Goal: Navigation & Orientation: Find specific page/section

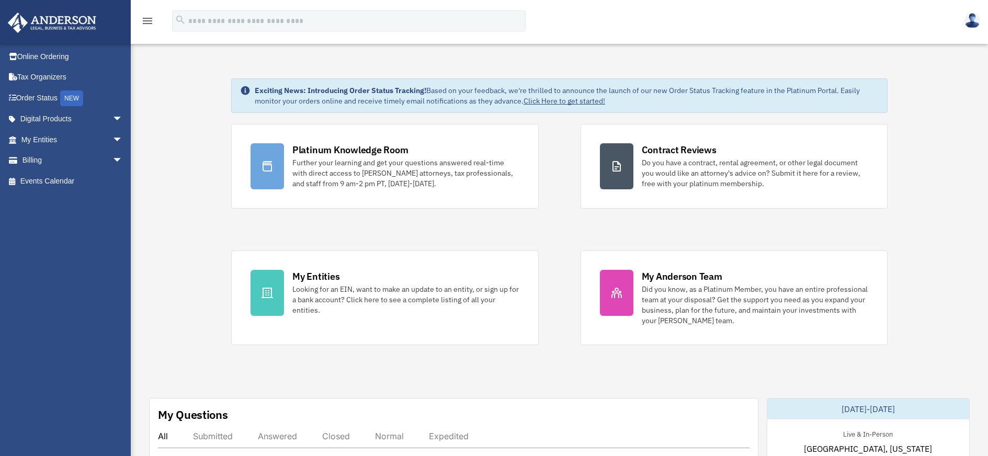
scroll to position [314, 0]
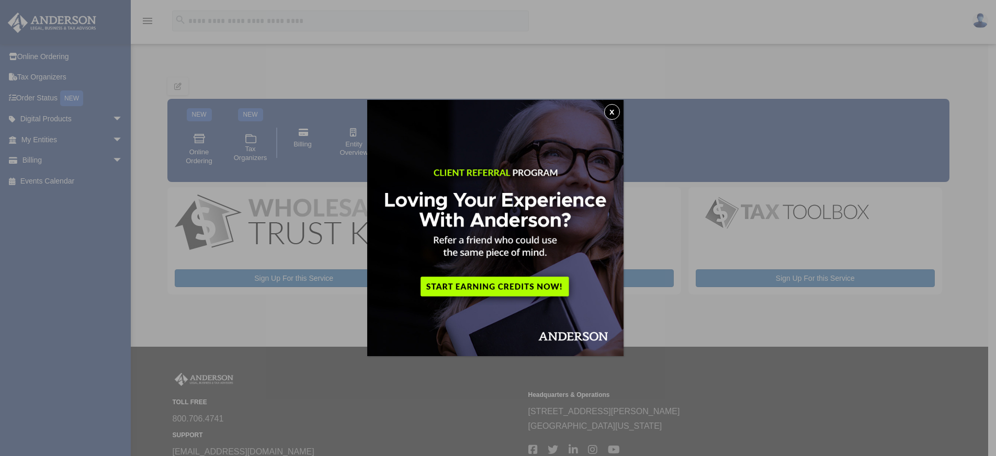
click at [619, 108] on button "x" at bounding box center [612, 112] width 16 height 16
